Goal: Information Seeking & Learning: Find specific fact

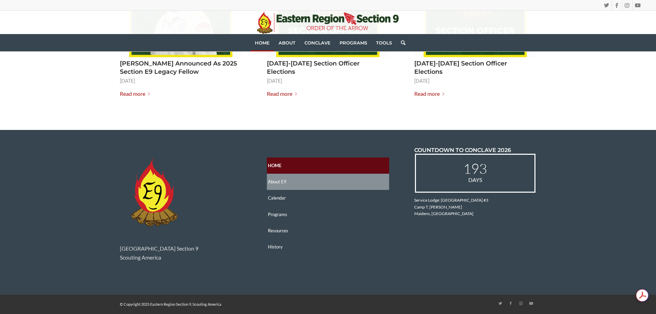
click at [280, 182] on link "About E9" at bounding box center [328, 182] width 122 height 16
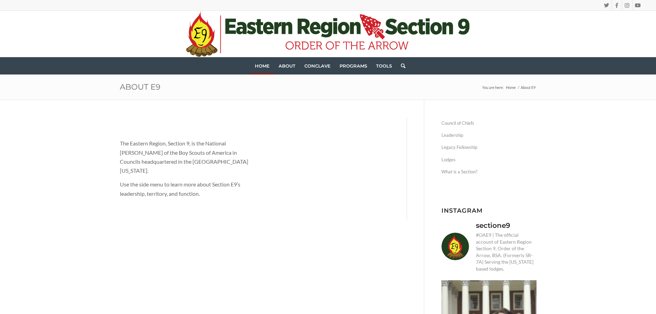
click at [264, 67] on span "Home" at bounding box center [262, 66] width 15 height 6
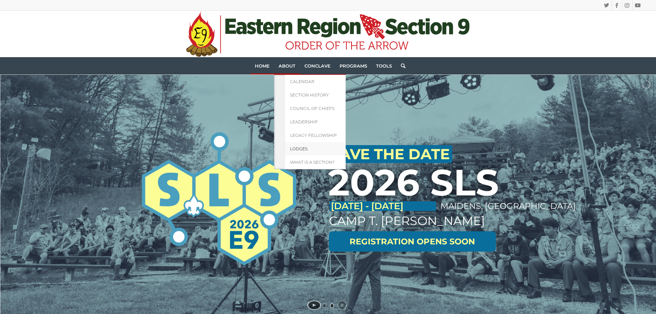
click at [302, 147] on span "Lodges" at bounding box center [299, 148] width 18 height 5
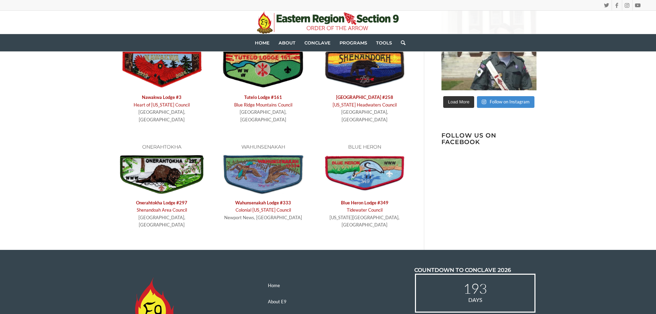
scroll to position [275, 0]
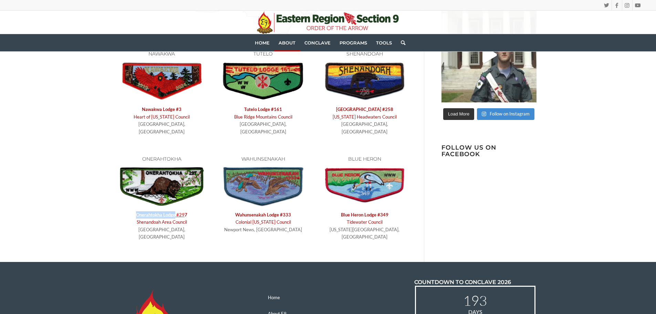
drag, startPoint x: 135, startPoint y: 207, endPoint x: 175, endPoint y: 207, distance: 39.9
click at [175, 211] on p "[GEOGRAPHIC_DATA] #29 7 Shenandoah Area Council [GEOGRAPHIC_DATA], [GEOGRAPHIC_…" at bounding box center [162, 226] width 84 height 30
copy link "[GEOGRAPHIC_DATA]"
click at [210, 221] on div "Eastern Region Section 9 (E9) consists of six [US_STATE]-based lodges with terr…" at bounding box center [272, 43] width 304 height 403
